Goal: Task Accomplishment & Management: Manage account settings

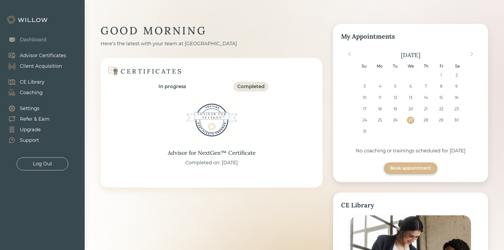
click at [42, 66] on div "Client Acquisition" at bounding box center [41, 66] width 42 height 7
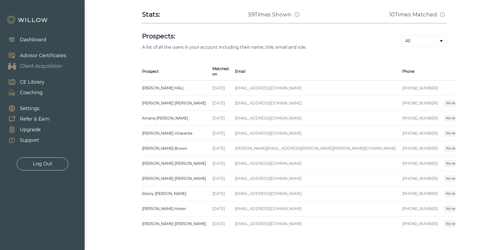
scroll to position [79, 0]
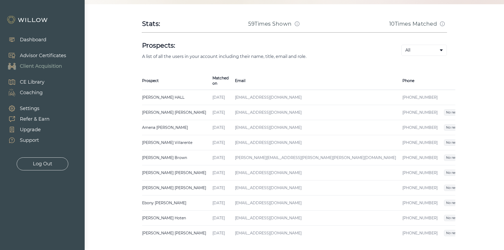
click at [252, 94] on span "Received" at bounding box center [473, 97] width 19 height 6
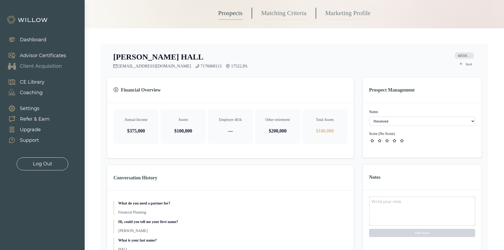
scroll to position [132, 0]
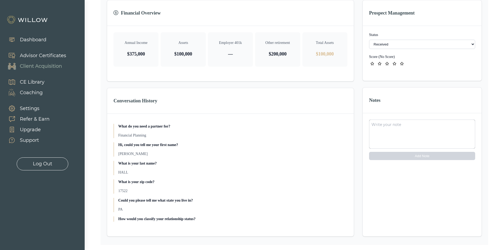
click at [252, 46] on select "- Not ready to move forward No response received Received Won (Matched) Bad lea…" at bounding box center [422, 44] width 106 height 9
select select "7"
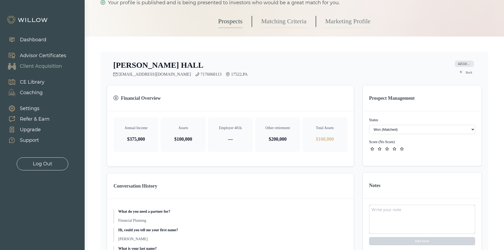
scroll to position [26, 0]
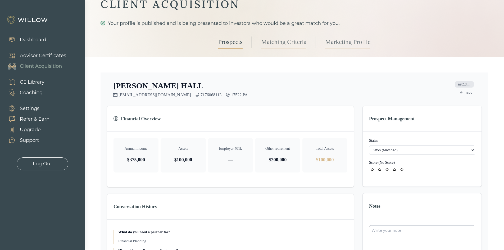
click at [252, 93] on icon "arrow-left" at bounding box center [461, 92] width 3 height 3
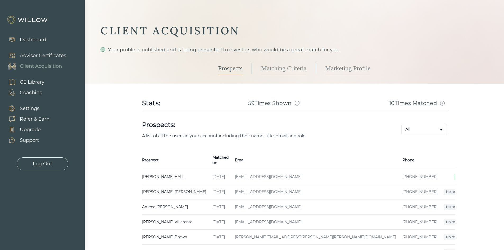
click at [252, 103] on icon "info-circle" at bounding box center [297, 103] width 5 height 5
